Goal: Information Seeking & Learning: Learn about a topic

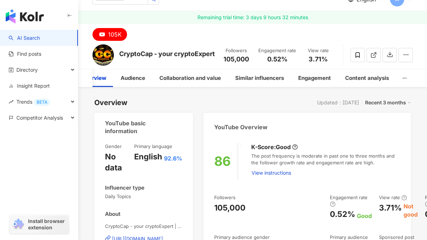
scroll to position [16, 0]
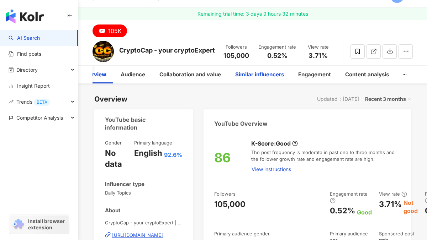
click at [256, 74] on div "Similar influencers" at bounding box center [259, 74] width 49 height 9
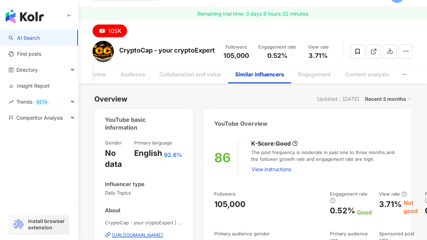
scroll to position [1325, 0]
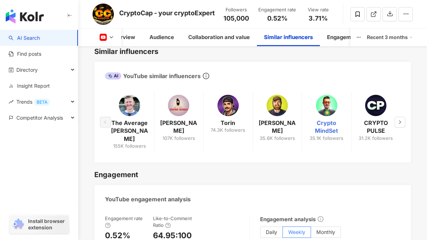
click at [329, 133] on link "Crypto MindSet" at bounding box center [326, 127] width 37 height 16
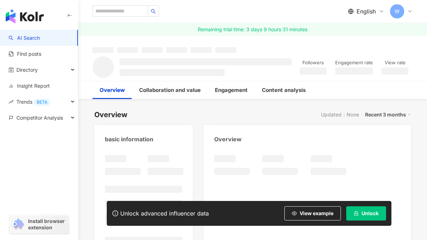
click at [368, 215] on span "Unlock" at bounding box center [369, 214] width 17 height 6
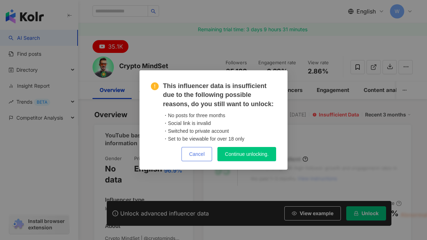
click at [196, 153] on span "Cancel" at bounding box center [197, 155] width 16 height 6
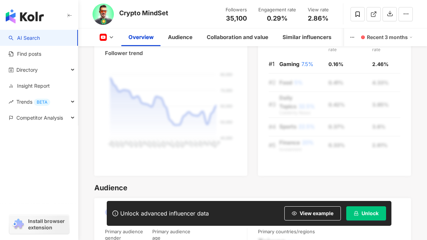
scroll to position [529, 0]
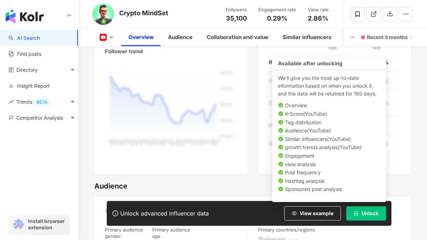
click at [364, 217] on button "Unlock" at bounding box center [366, 214] width 40 height 14
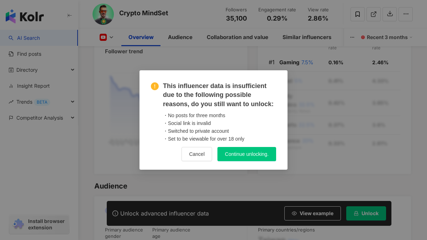
click at [251, 157] on span "Continue unlocking." at bounding box center [247, 155] width 44 height 6
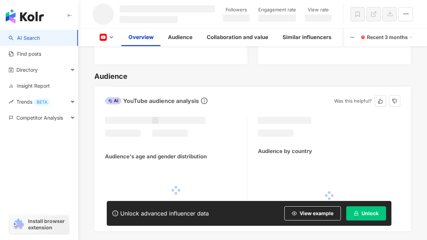
scroll to position [471, 0]
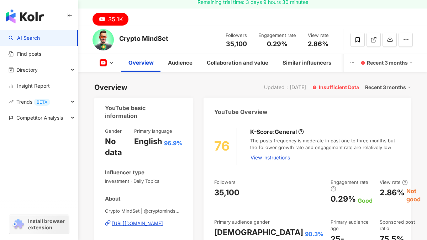
scroll to position [73, 0]
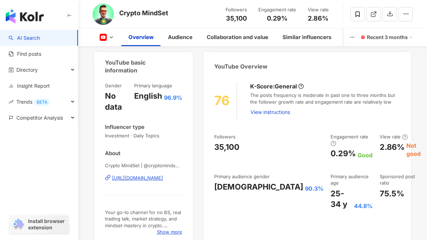
click at [158, 179] on div "https://www.youtube.com/channel/UCtwnS9P1cjqAOkU_C-Bg6Qw" at bounding box center [137, 178] width 51 height 6
